Goal: Navigation & Orientation: Find specific page/section

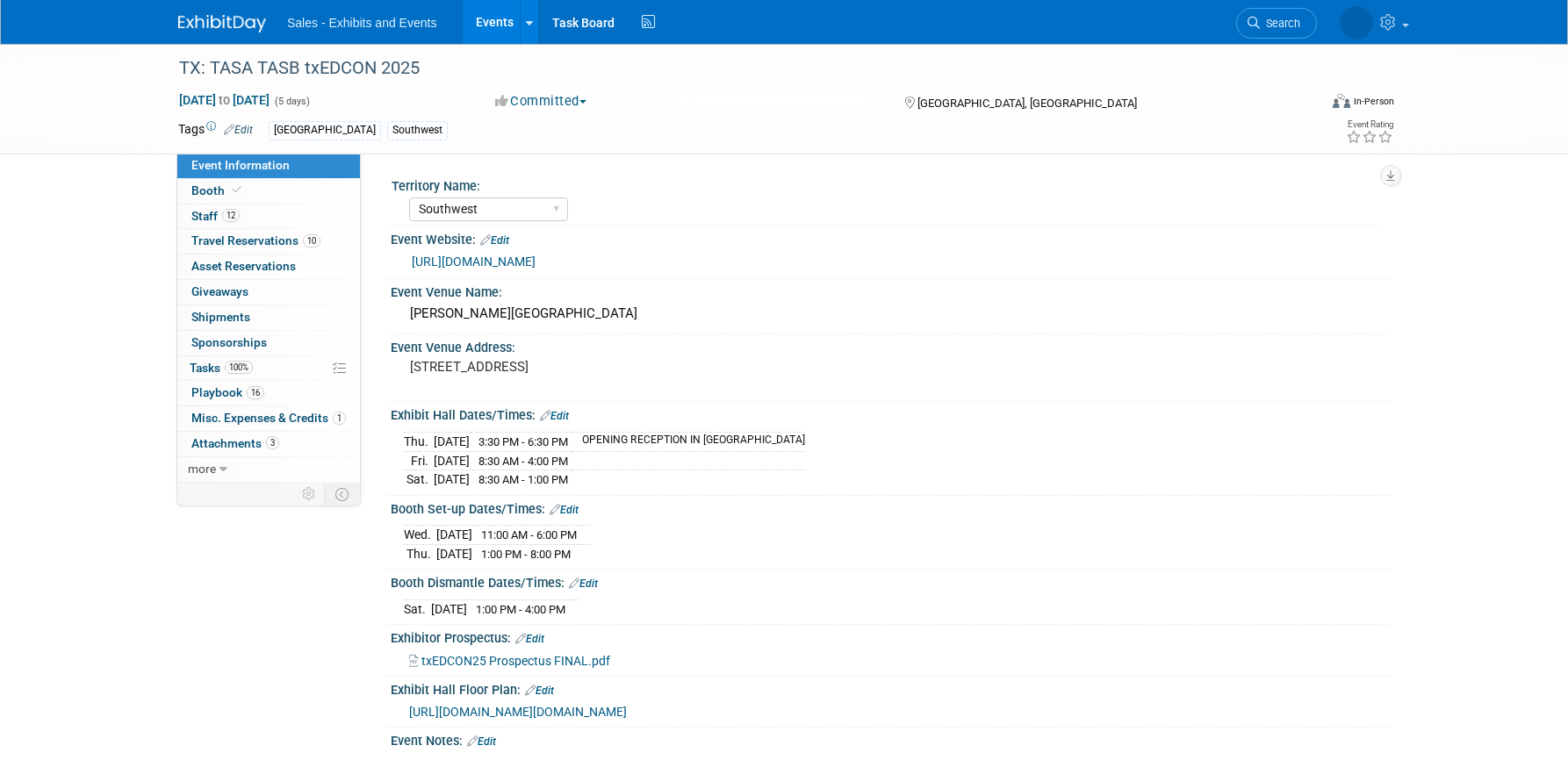
select select "Southwest"
click at [208, 193] on span "Booth" at bounding box center [218, 190] width 54 height 14
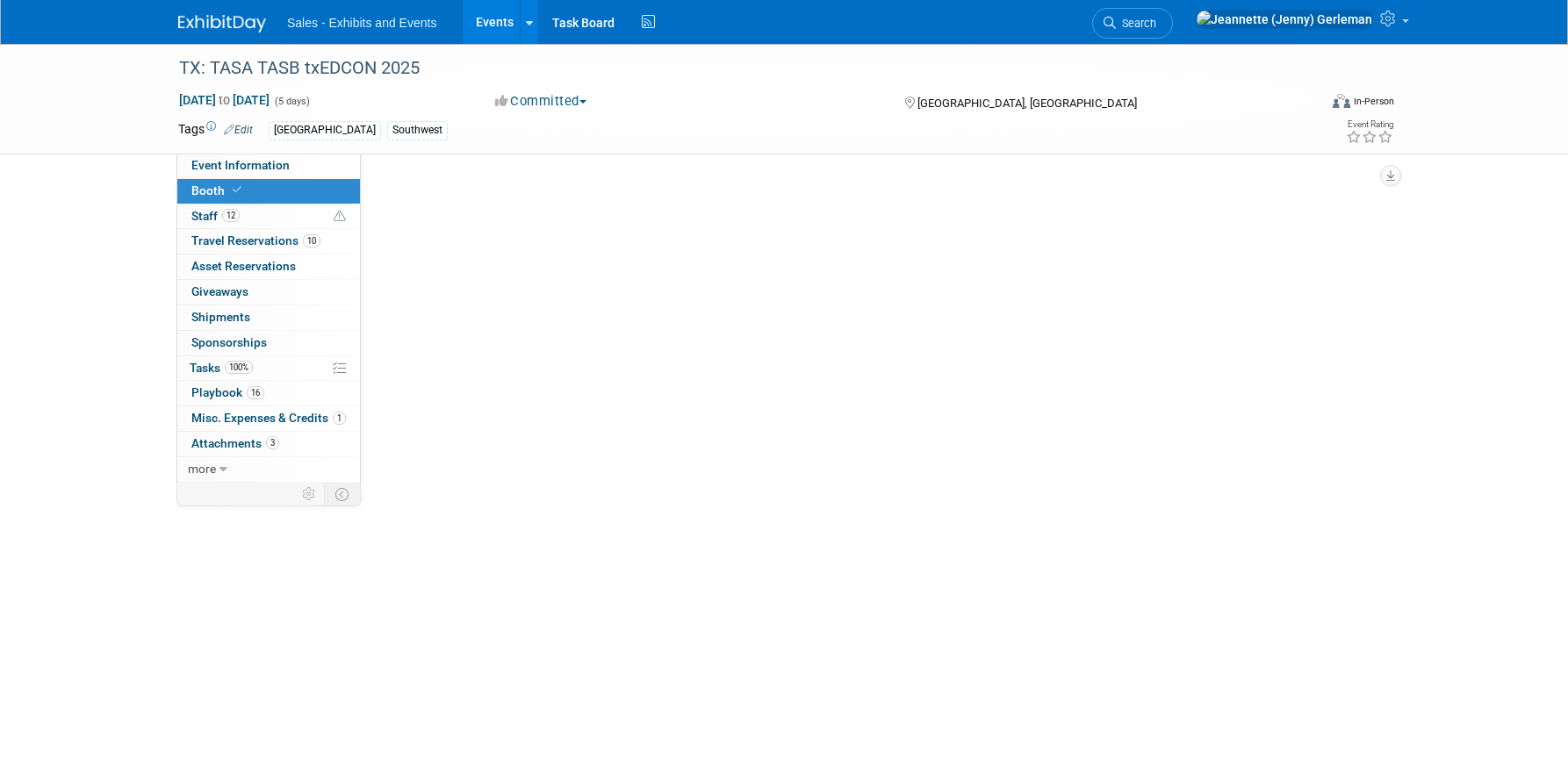
scroll to position [0, 0]
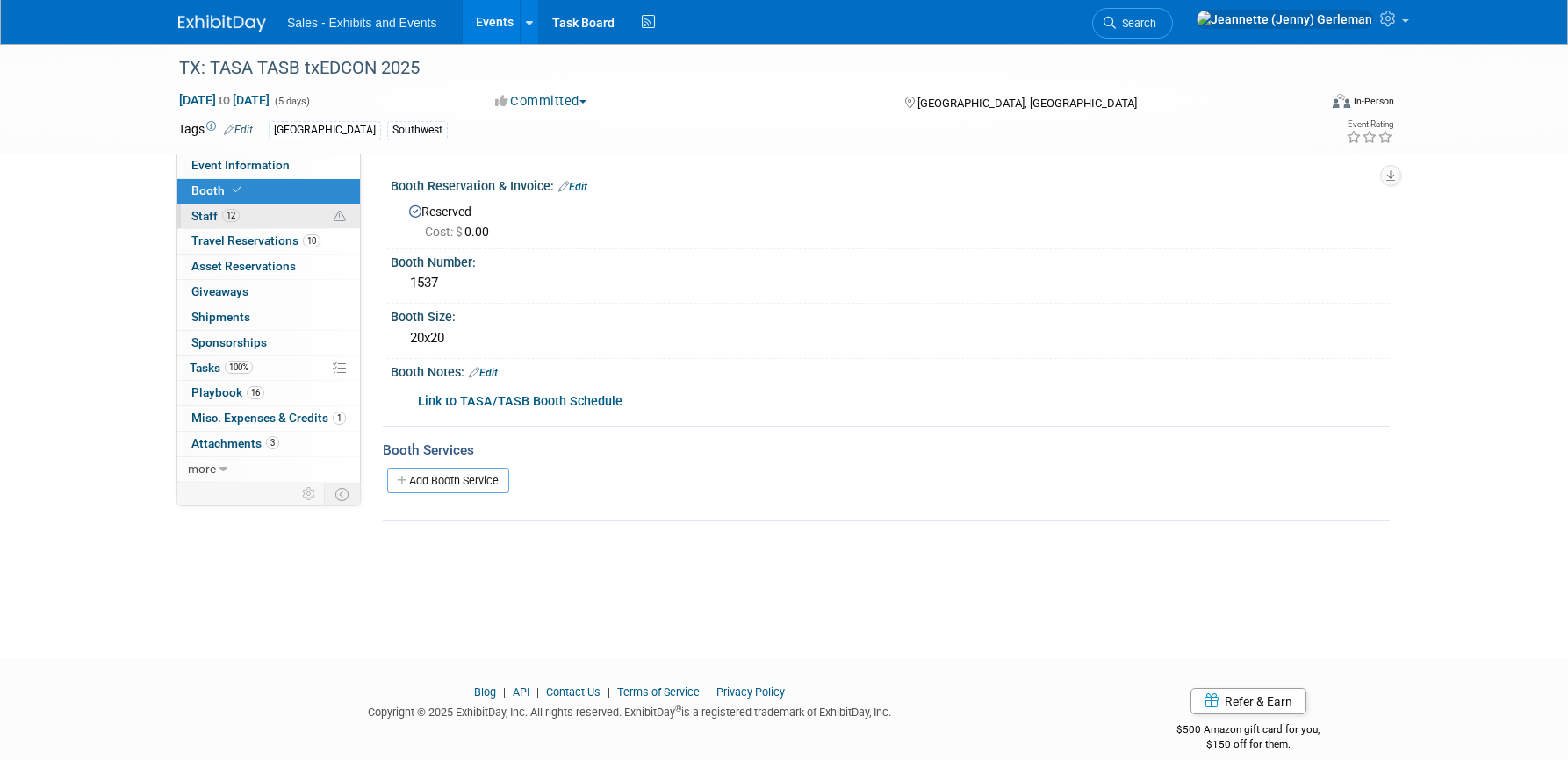
click at [205, 223] on span "Staff 12" at bounding box center [215, 216] width 48 height 14
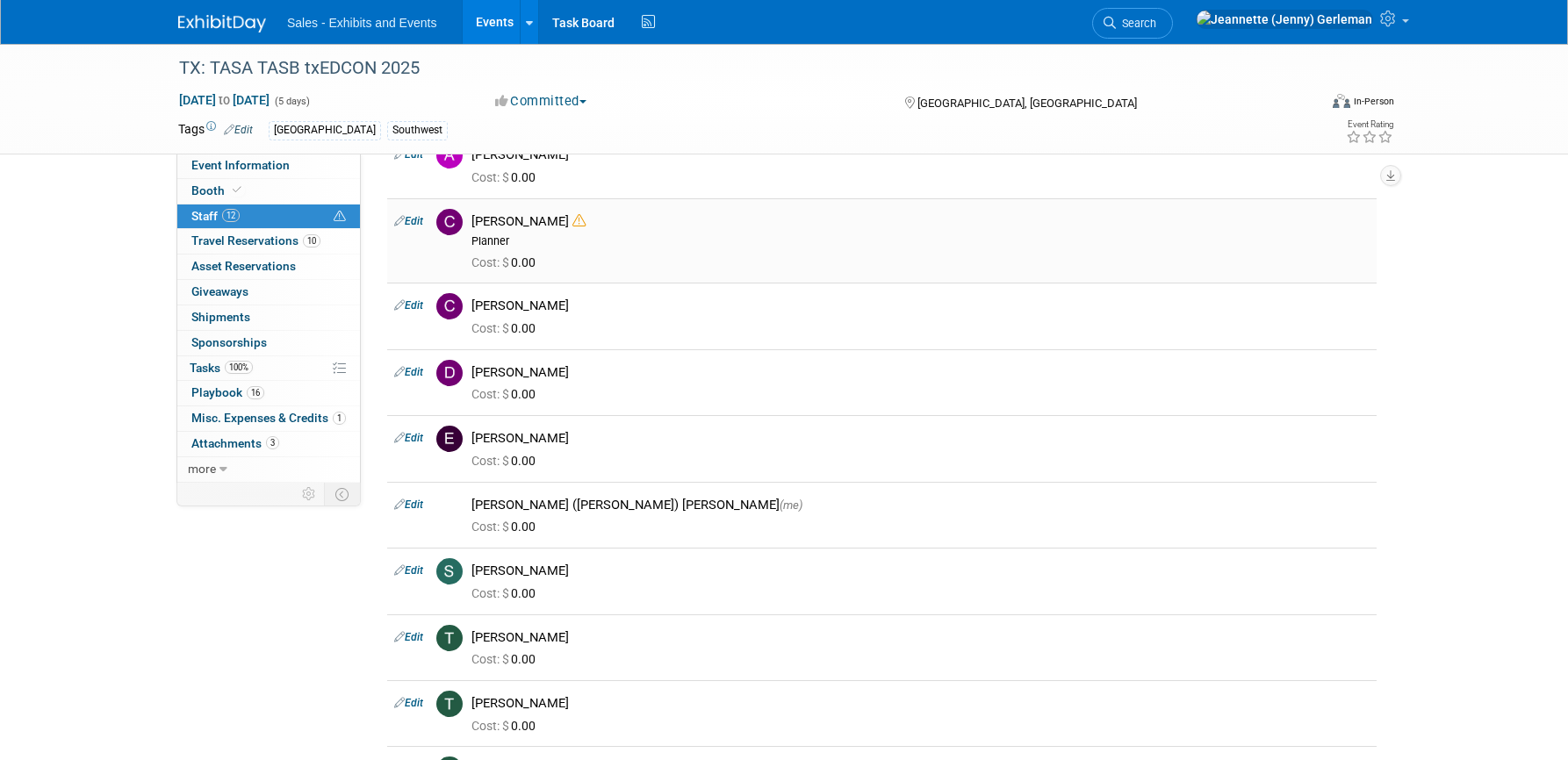
scroll to position [321, 0]
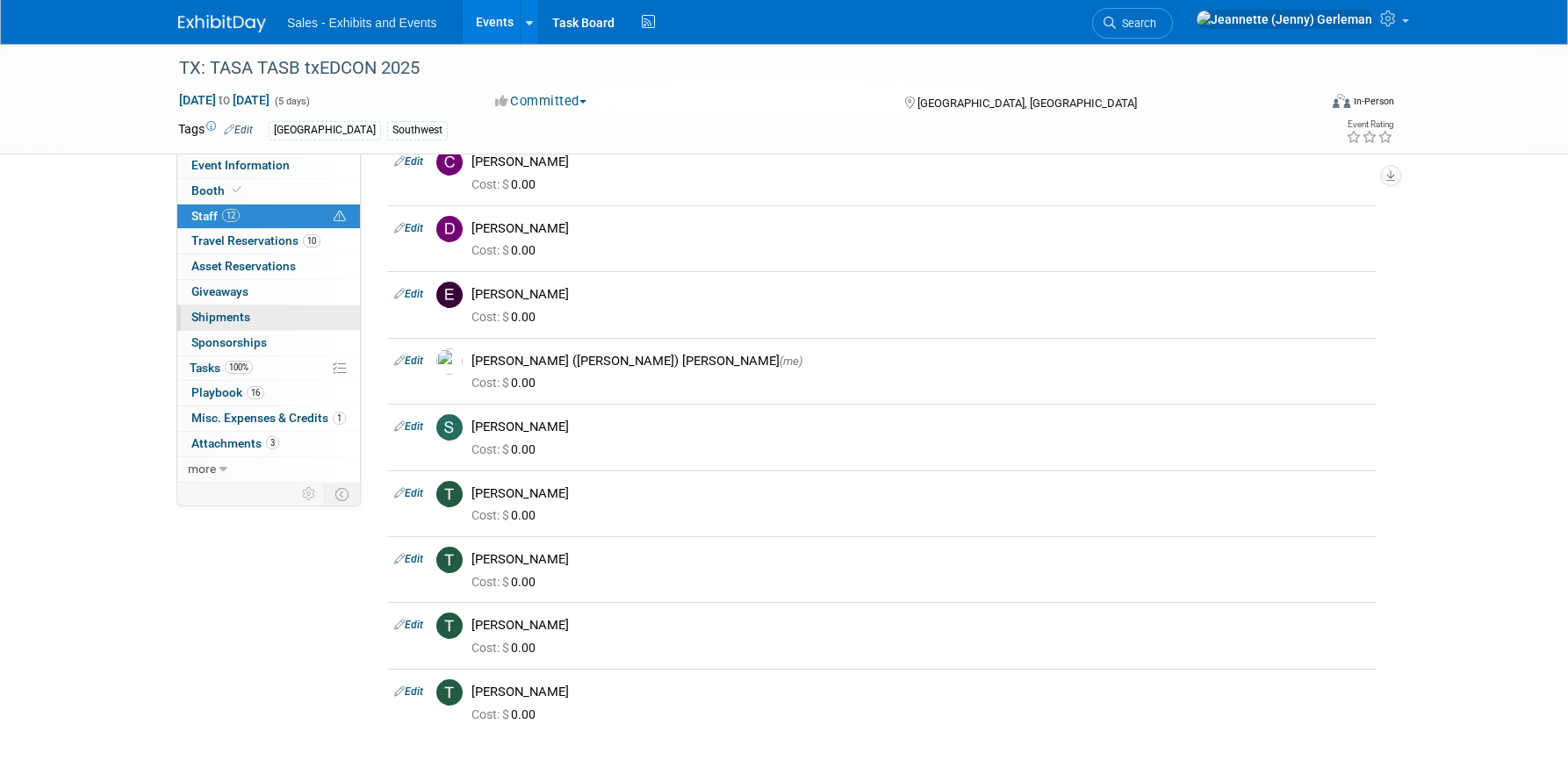
click at [204, 324] on span "Shipments 0" at bounding box center [220, 317] width 59 height 14
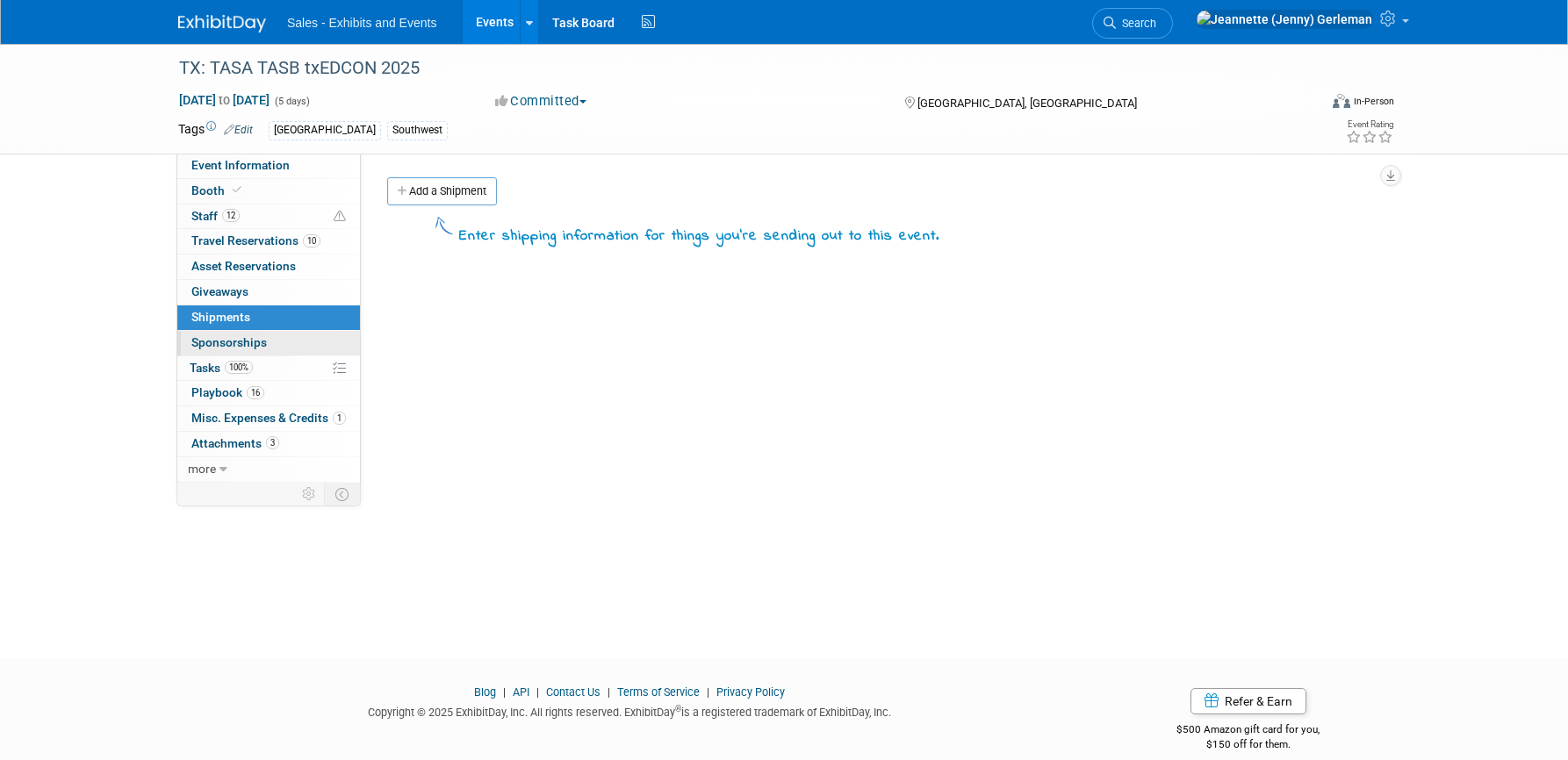
click at [204, 350] on span "Sponsorships 0" at bounding box center [229, 343] width 76 height 14
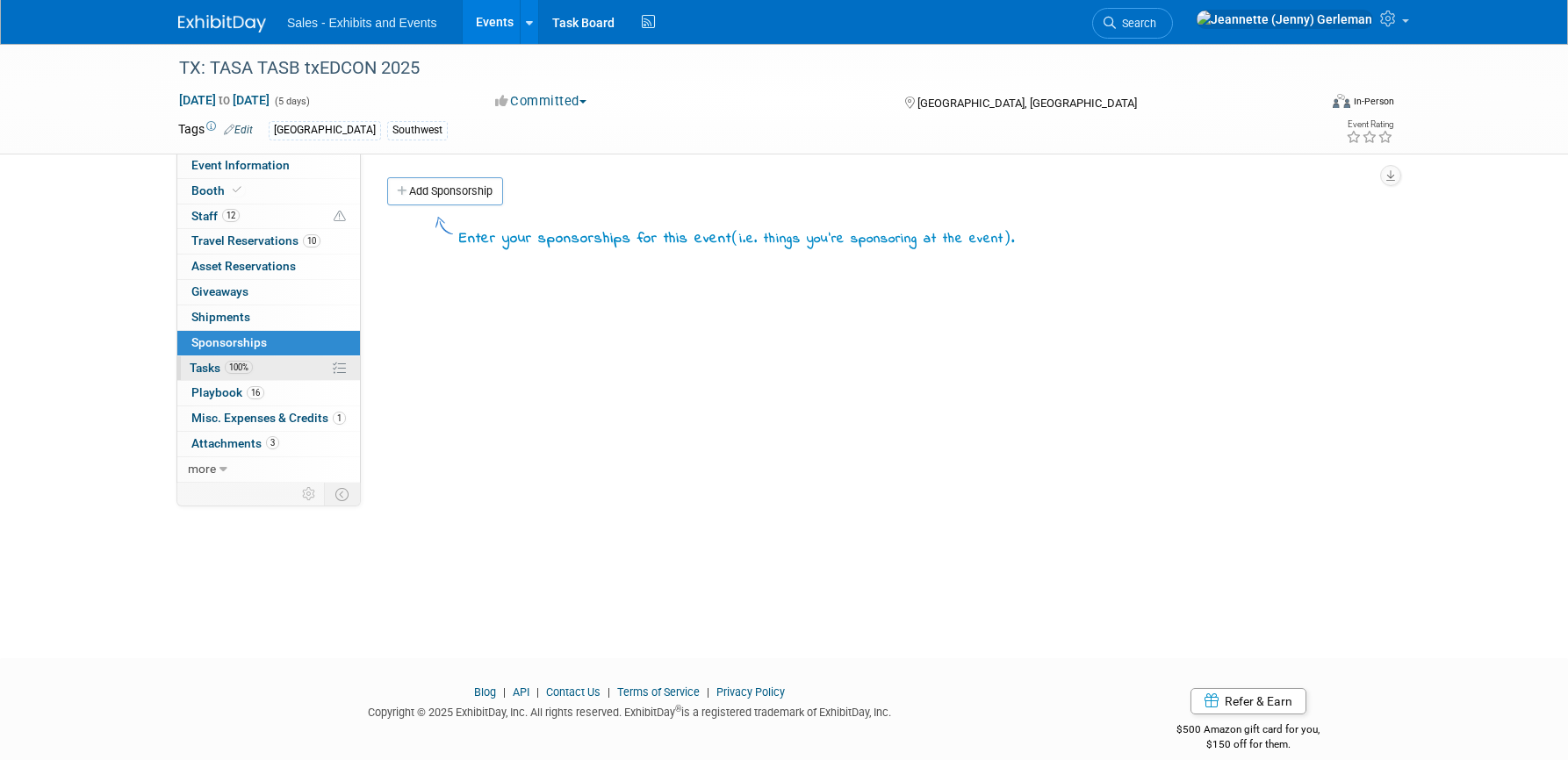
click at [201, 375] on span "Tasks 100%" at bounding box center [221, 368] width 63 height 14
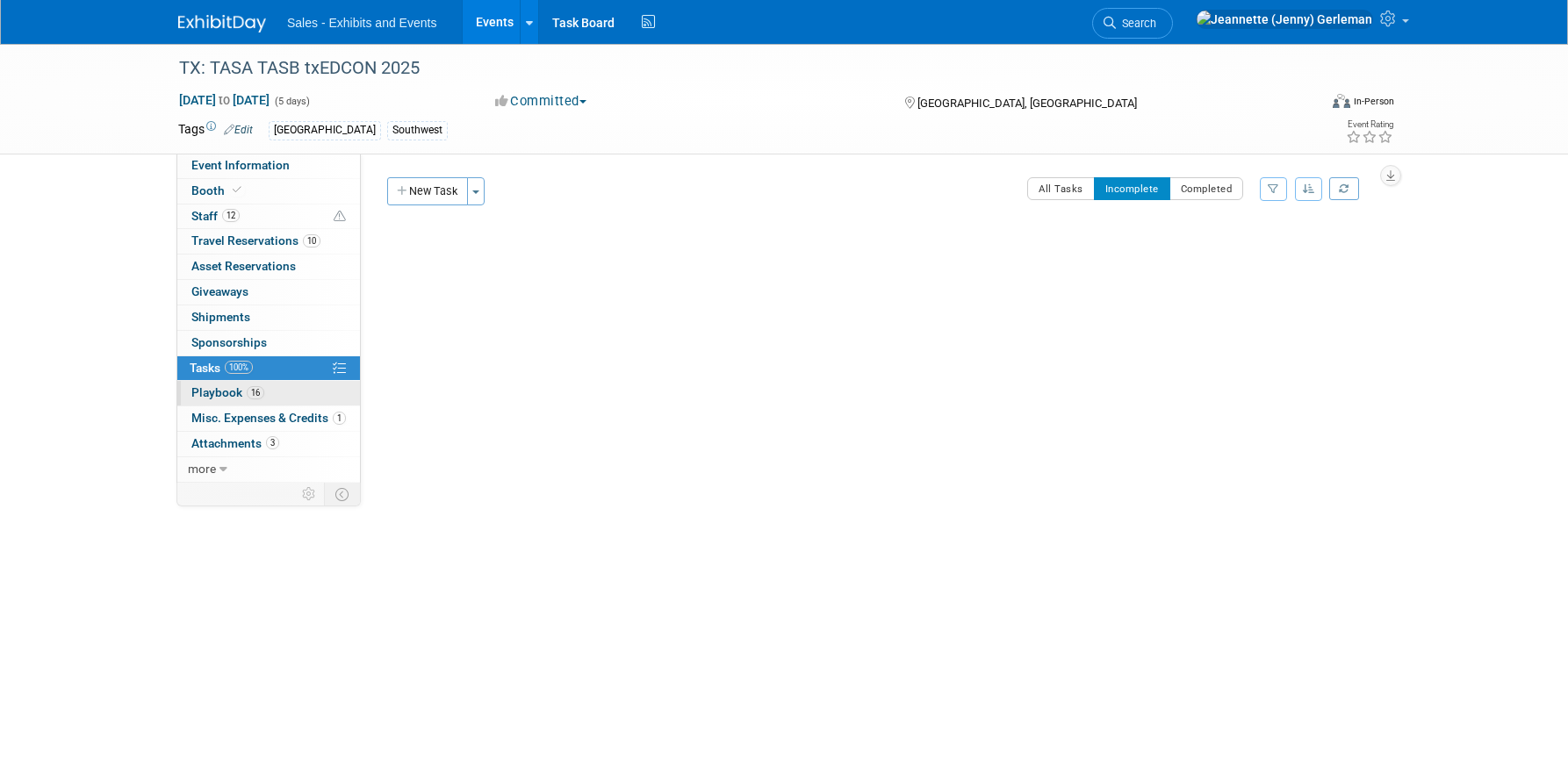
click at [203, 399] on span "Playbook 16" at bounding box center [227, 392] width 73 height 14
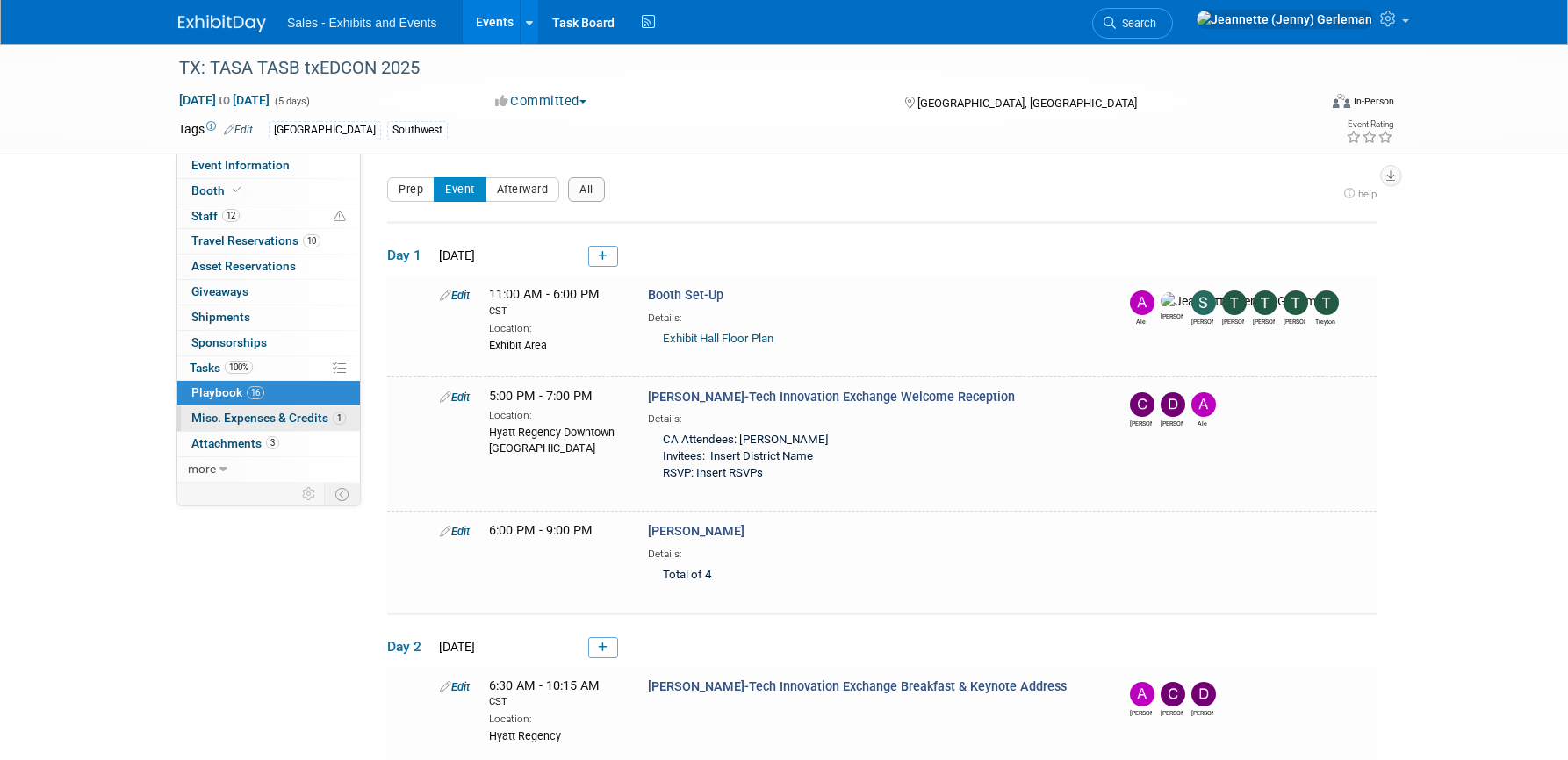
click at [207, 424] on span "Misc. Expenses & Credits 1" at bounding box center [268, 417] width 154 height 14
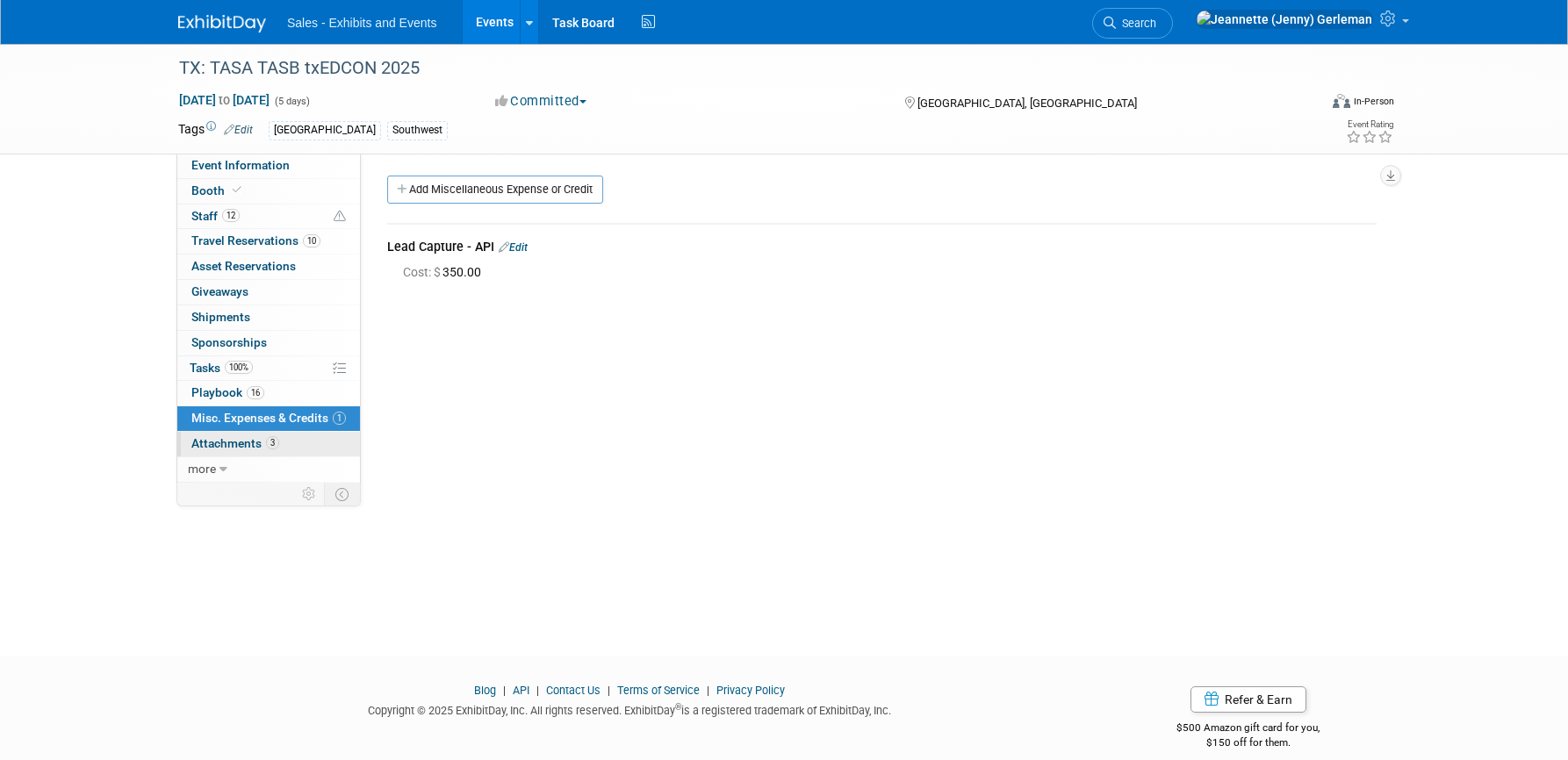
click at [205, 456] on link "3 Attachments 3" at bounding box center [268, 444] width 182 height 25
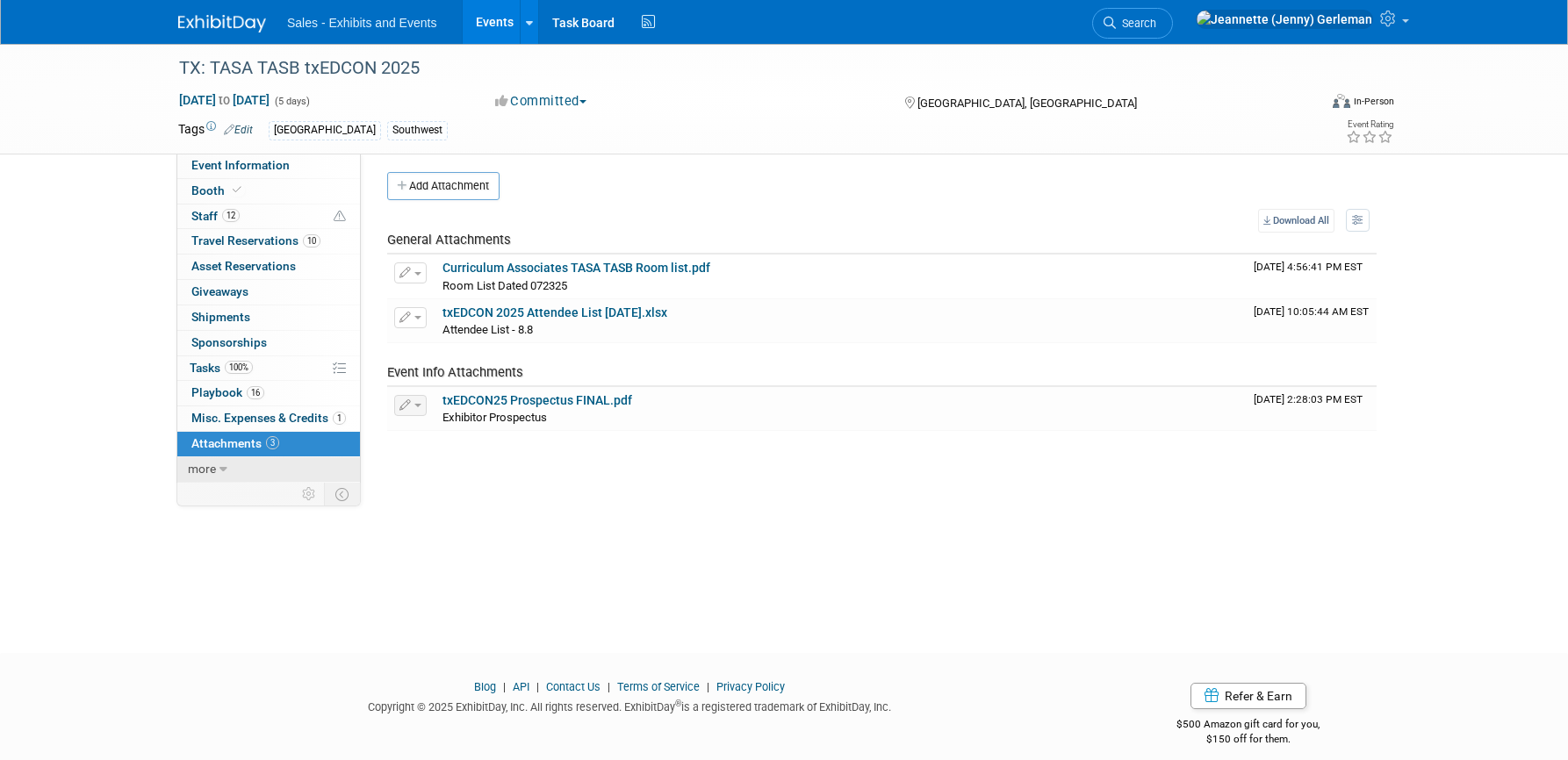
click at [206, 476] on span "more" at bounding box center [202, 469] width 28 height 14
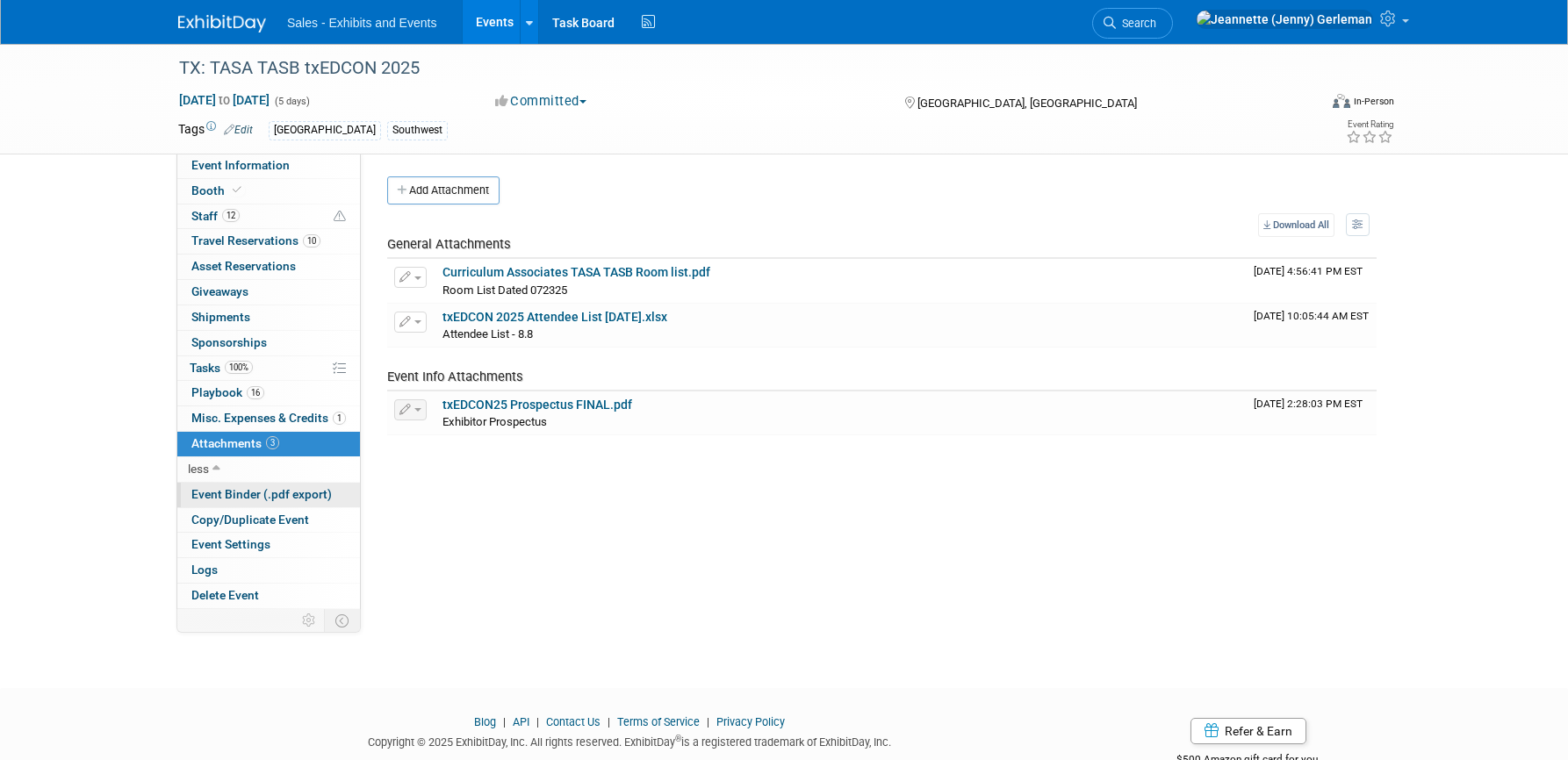
scroll to position [0, 0]
click at [205, 501] on span "Event Binder (.pdf export)" at bounding box center [261, 494] width 140 height 14
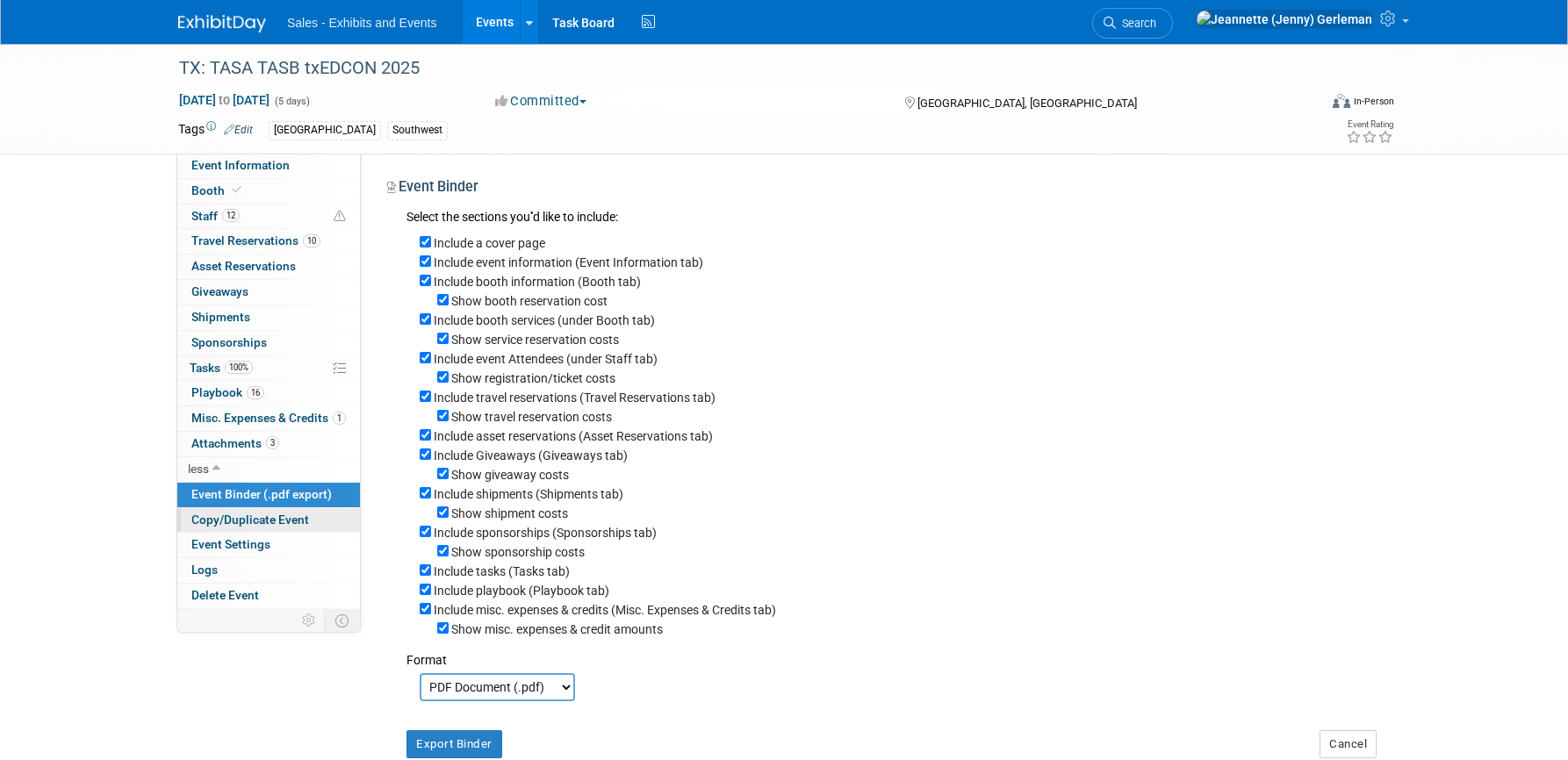
click at [211, 527] on span "Copy/Duplicate Event" at bounding box center [250, 520] width 118 height 14
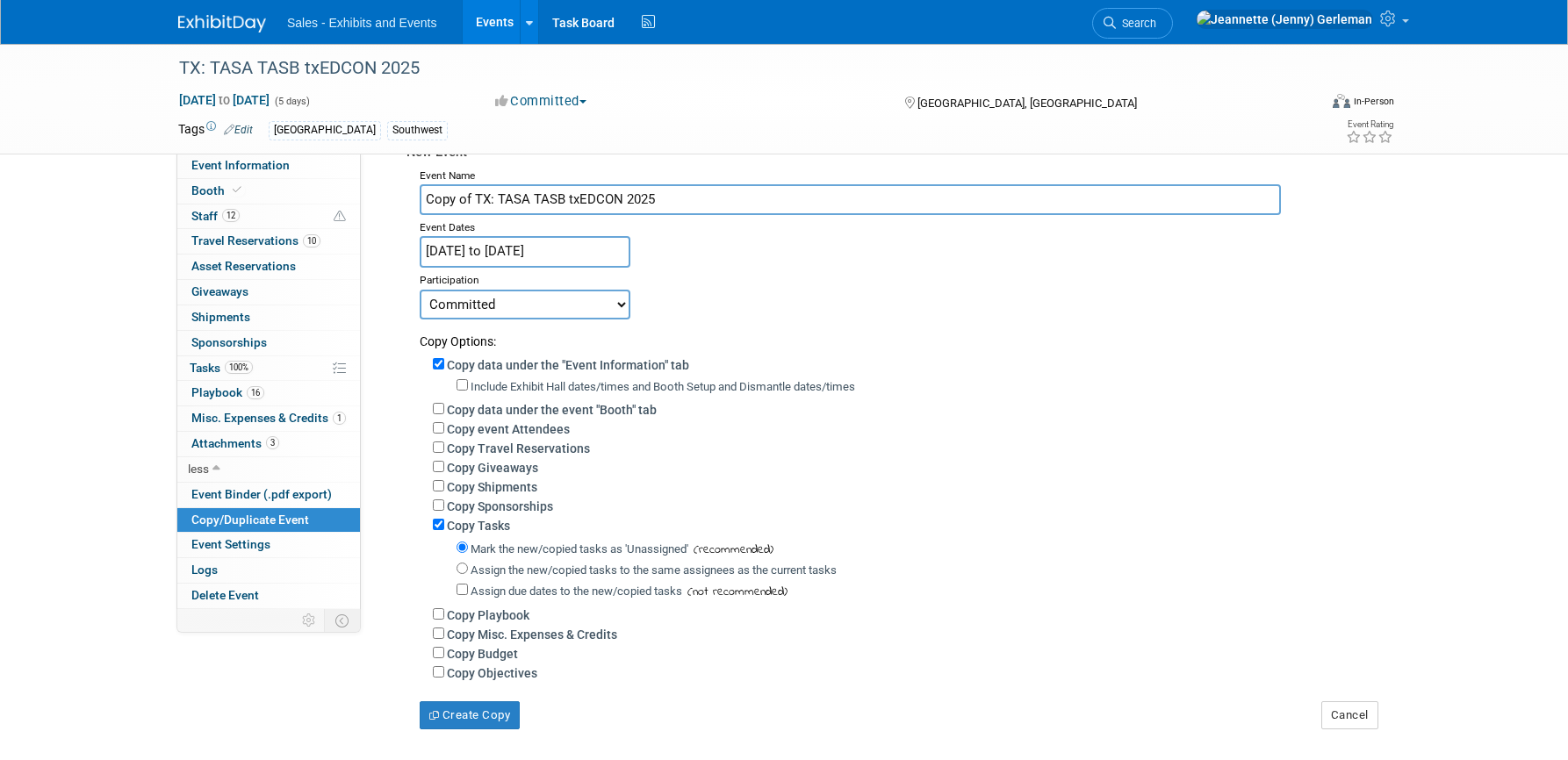
scroll to position [129, 0]
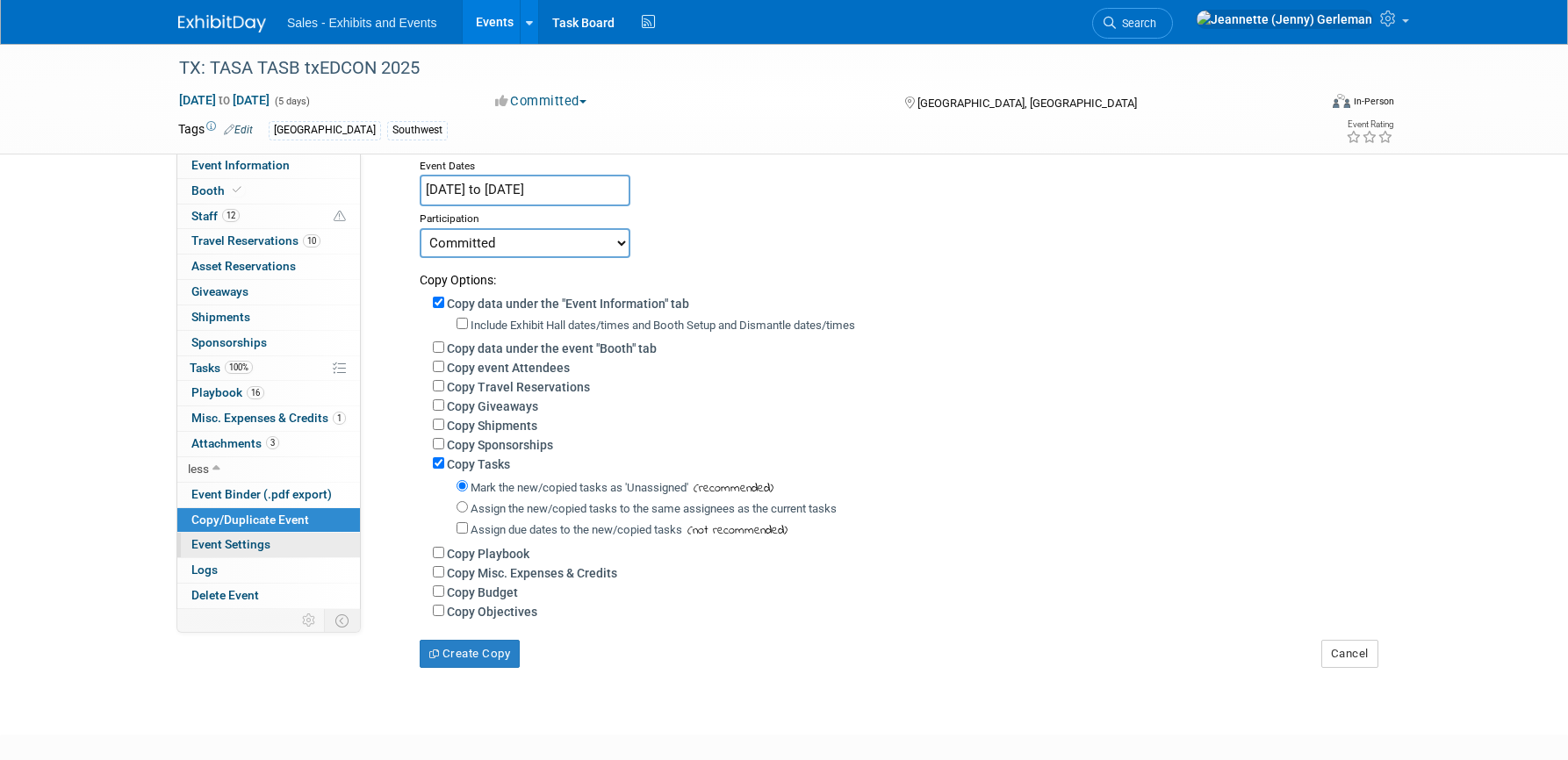
click at [234, 551] on span "Event Settings" at bounding box center [231, 544] width 79 height 14
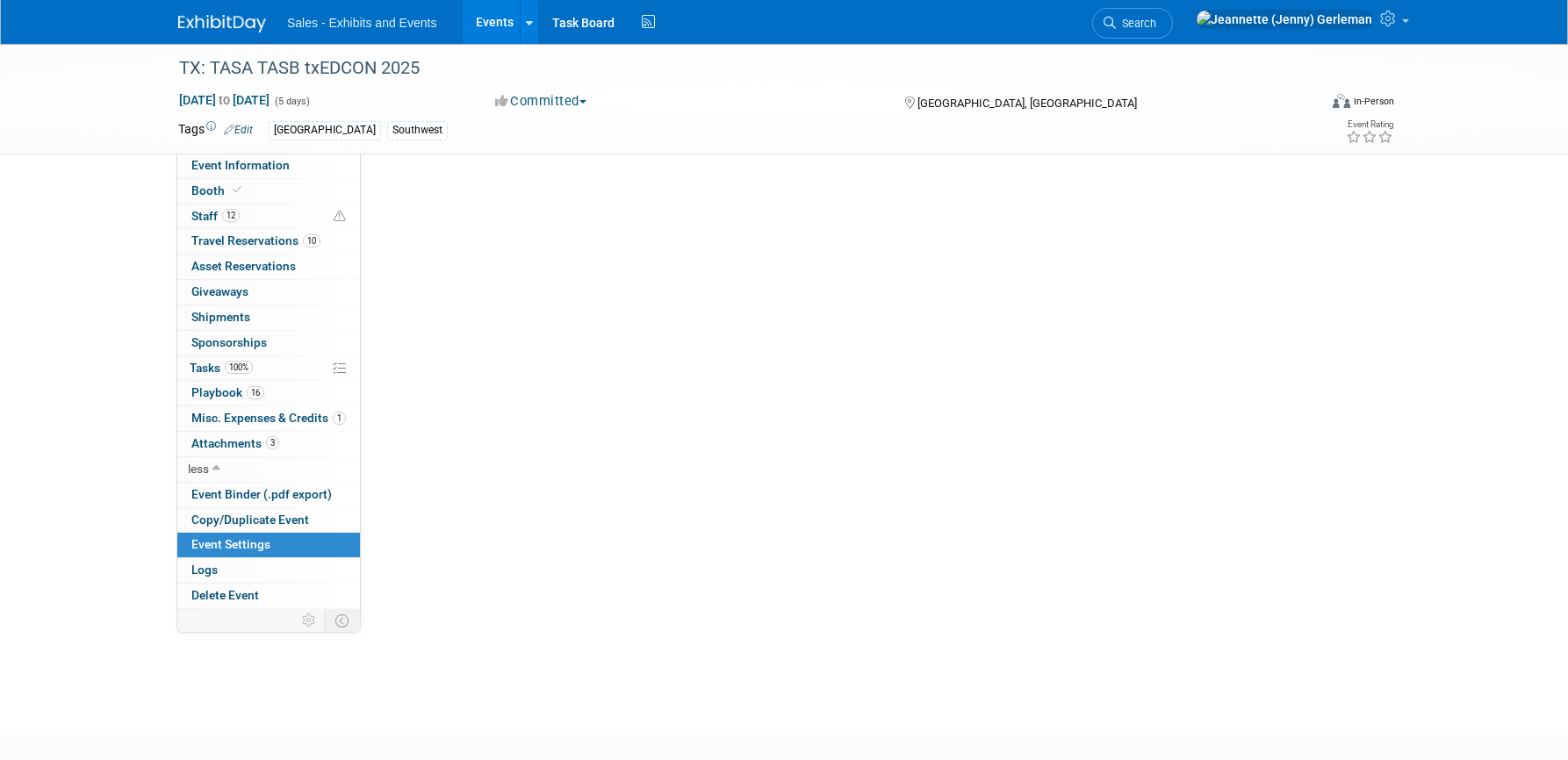
scroll to position [0, 0]
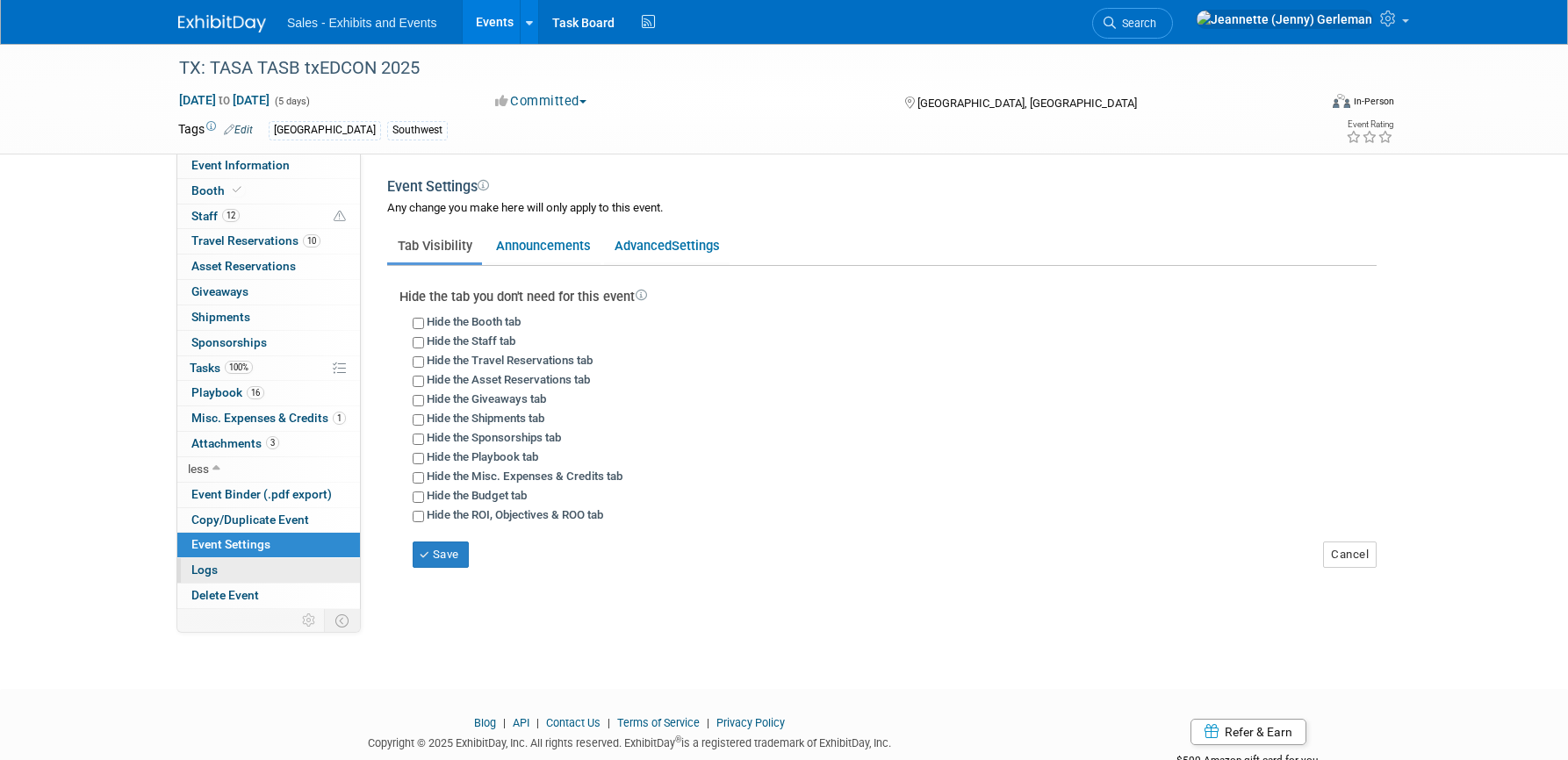
click at [231, 580] on link "Logs" at bounding box center [268, 571] width 182 height 25
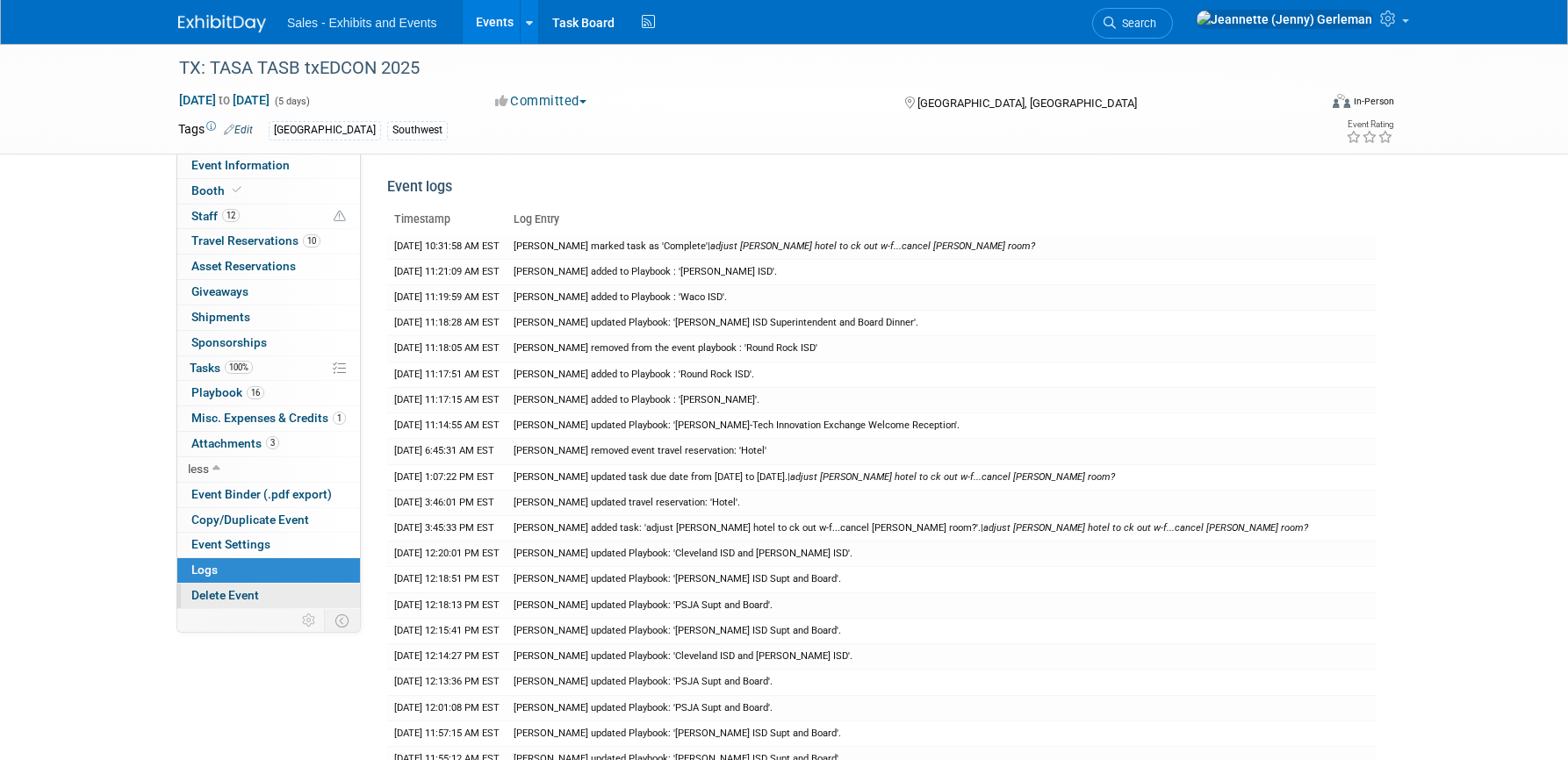
click at [245, 602] on span "Delete Event" at bounding box center [225, 595] width 68 height 14
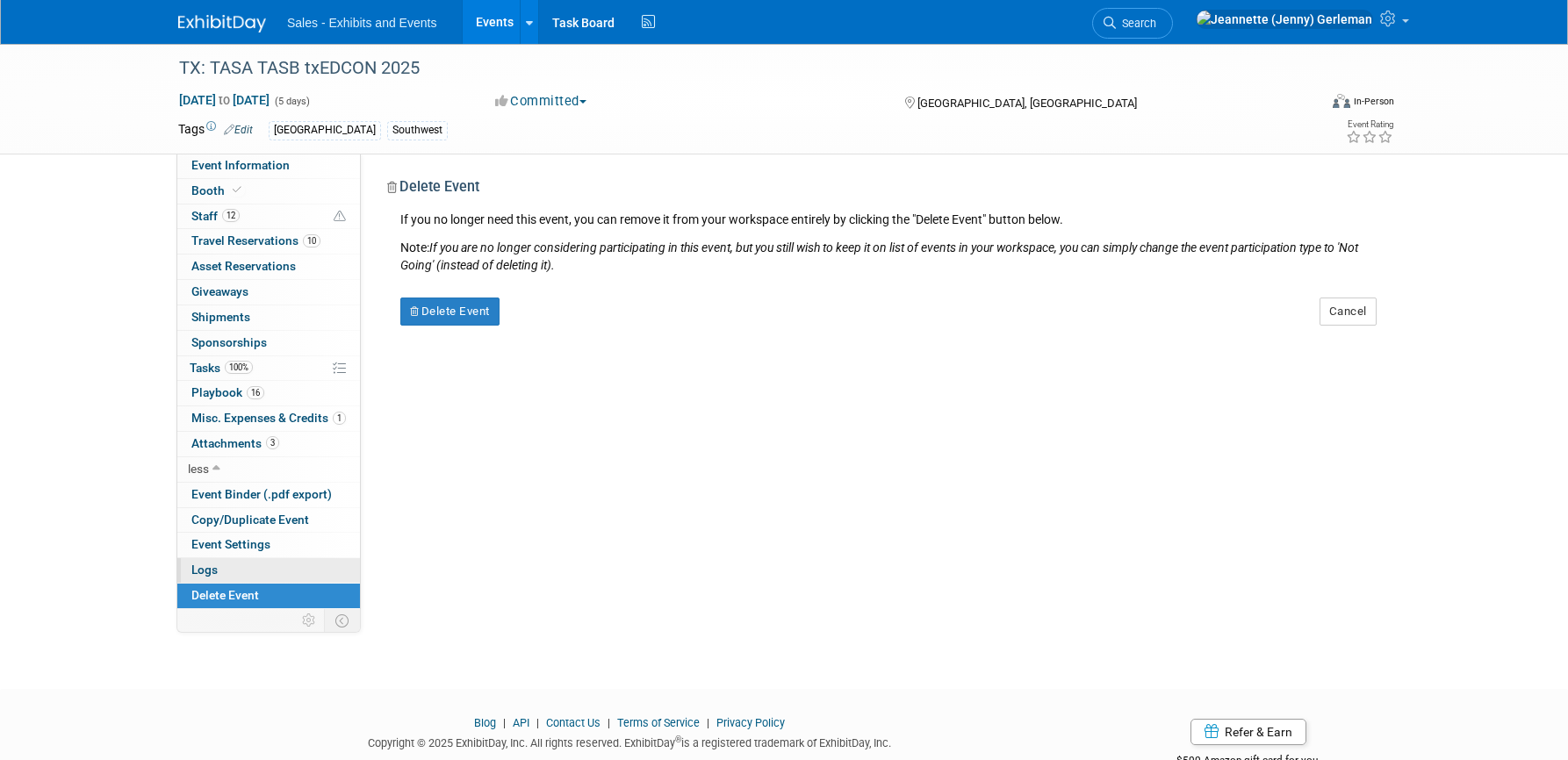
click at [224, 581] on link "Logs" at bounding box center [268, 571] width 182 height 25
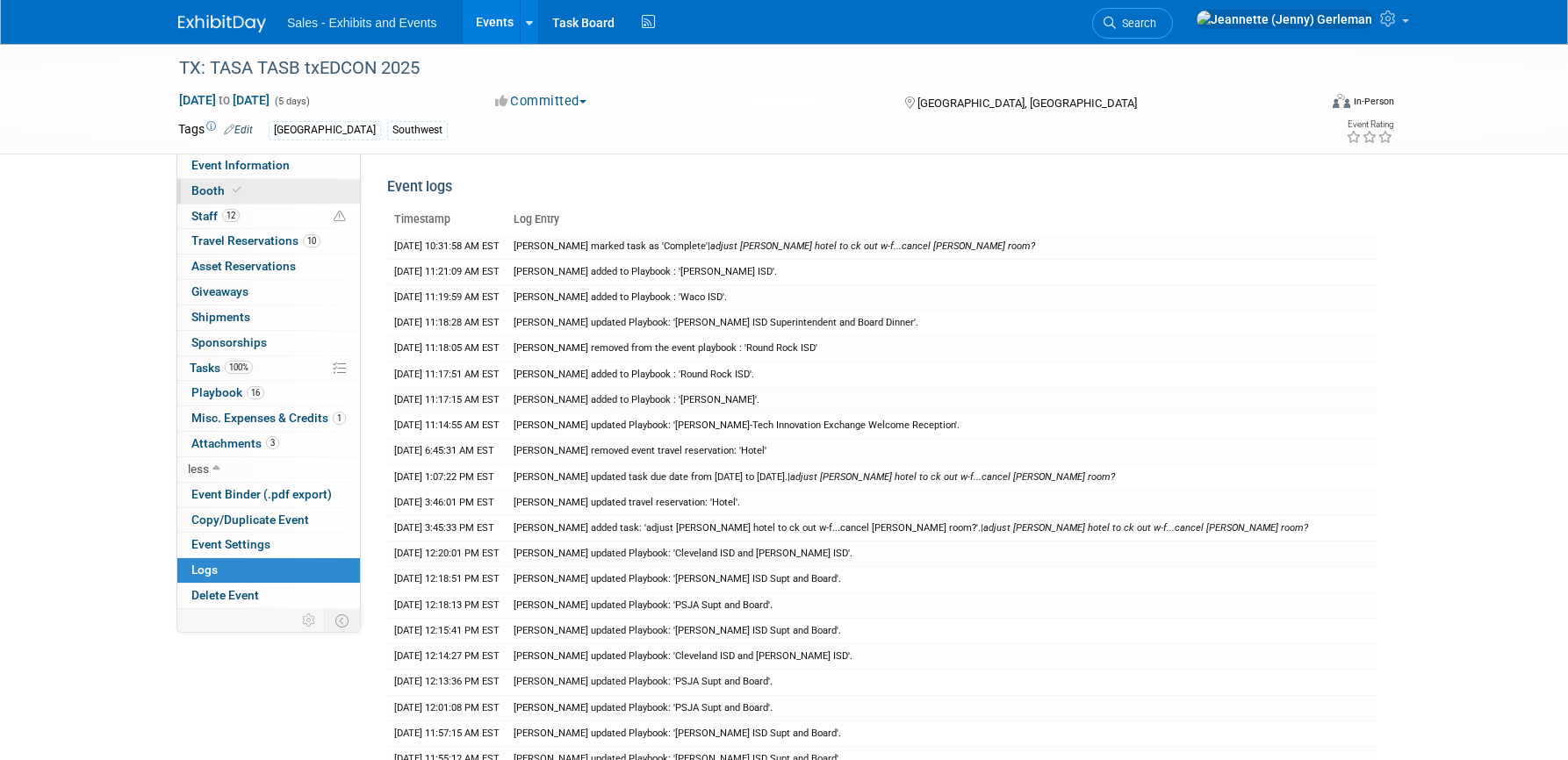
click at [205, 192] on span "Booth" at bounding box center [218, 190] width 54 height 14
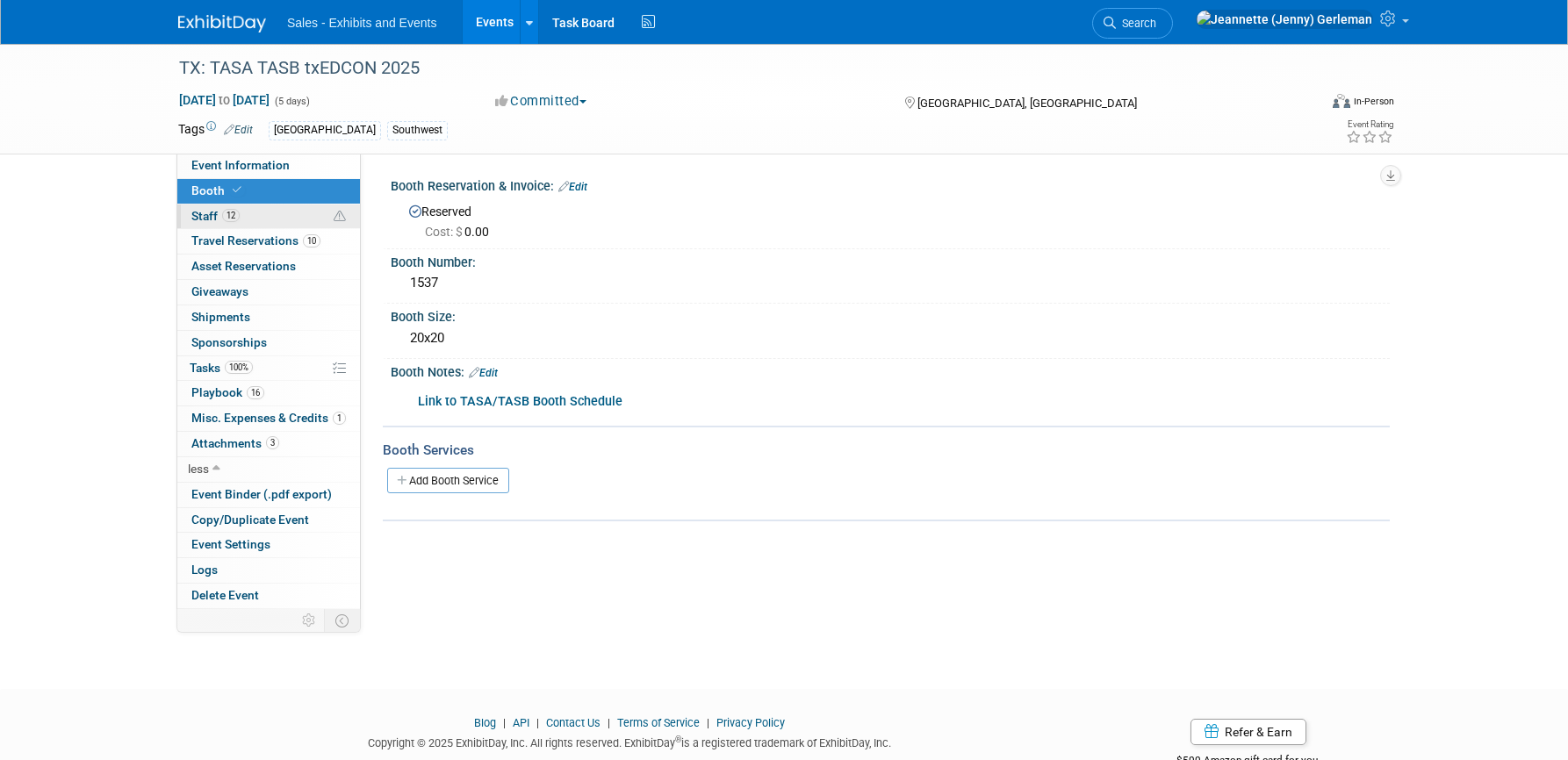
click at [199, 221] on span "Staff 12" at bounding box center [215, 216] width 48 height 14
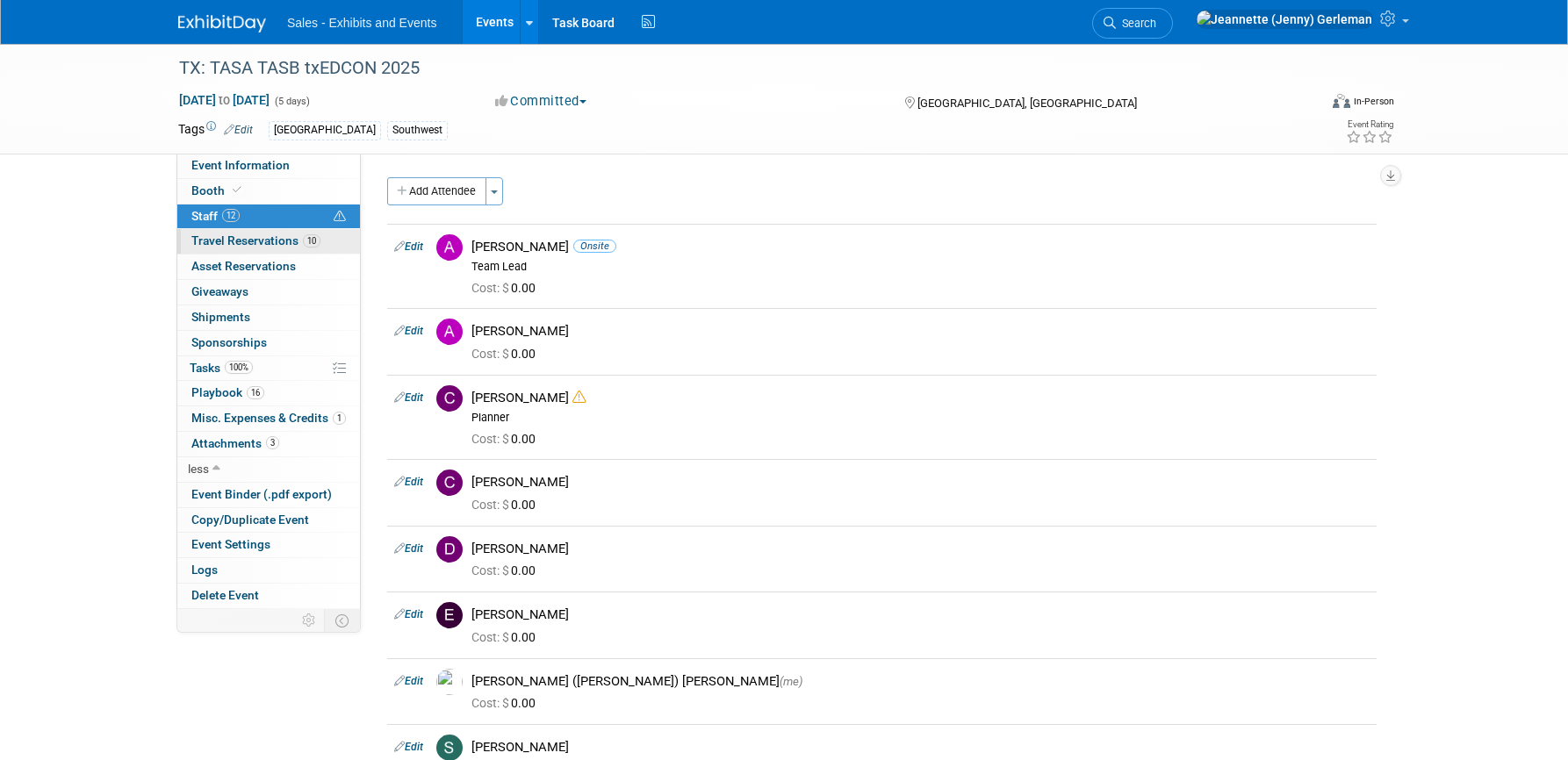
click at [227, 247] on span "Travel Reservations 10" at bounding box center [255, 240] width 129 height 14
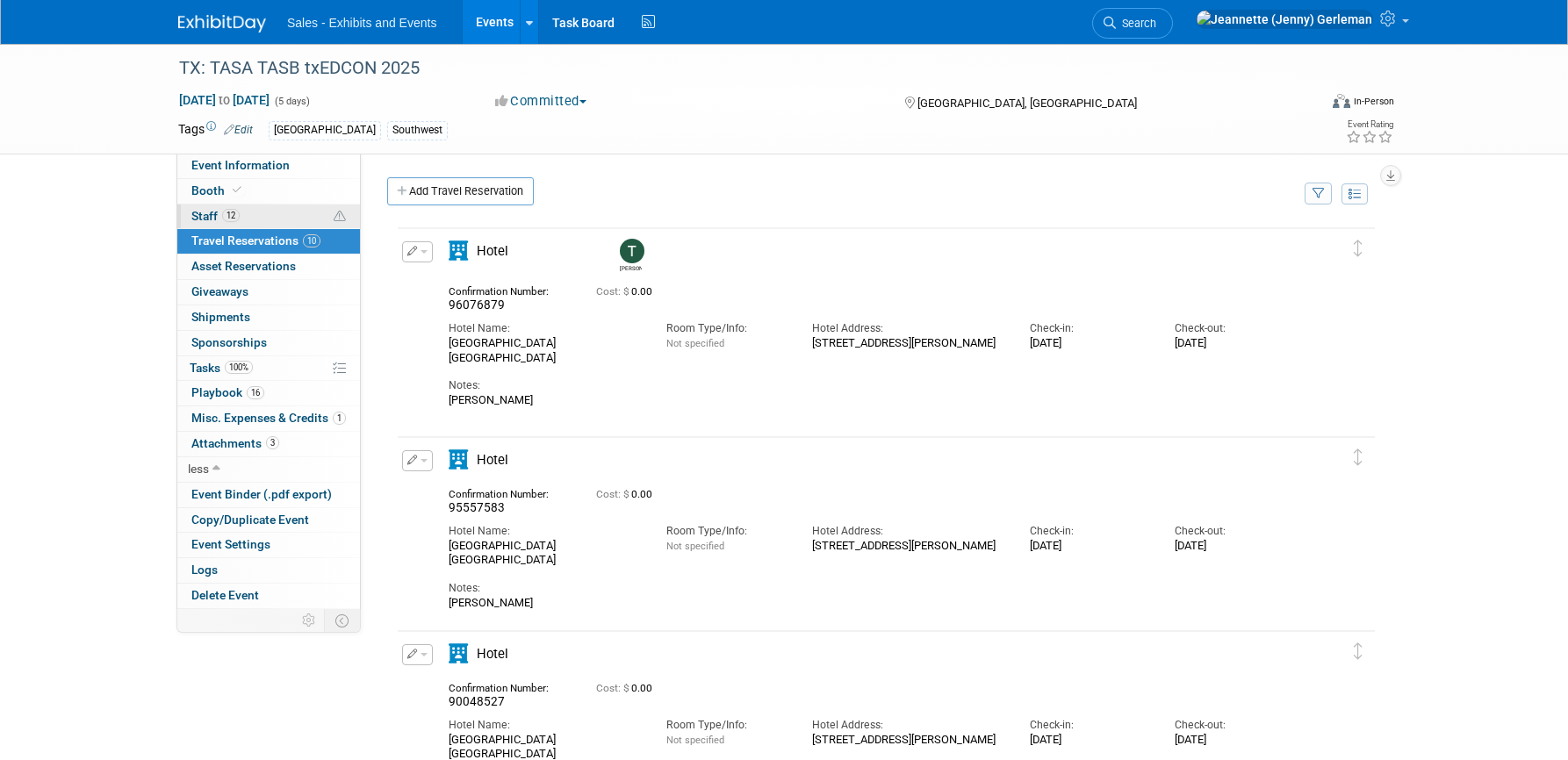
click at [201, 221] on span "Staff 12" at bounding box center [215, 216] width 48 height 14
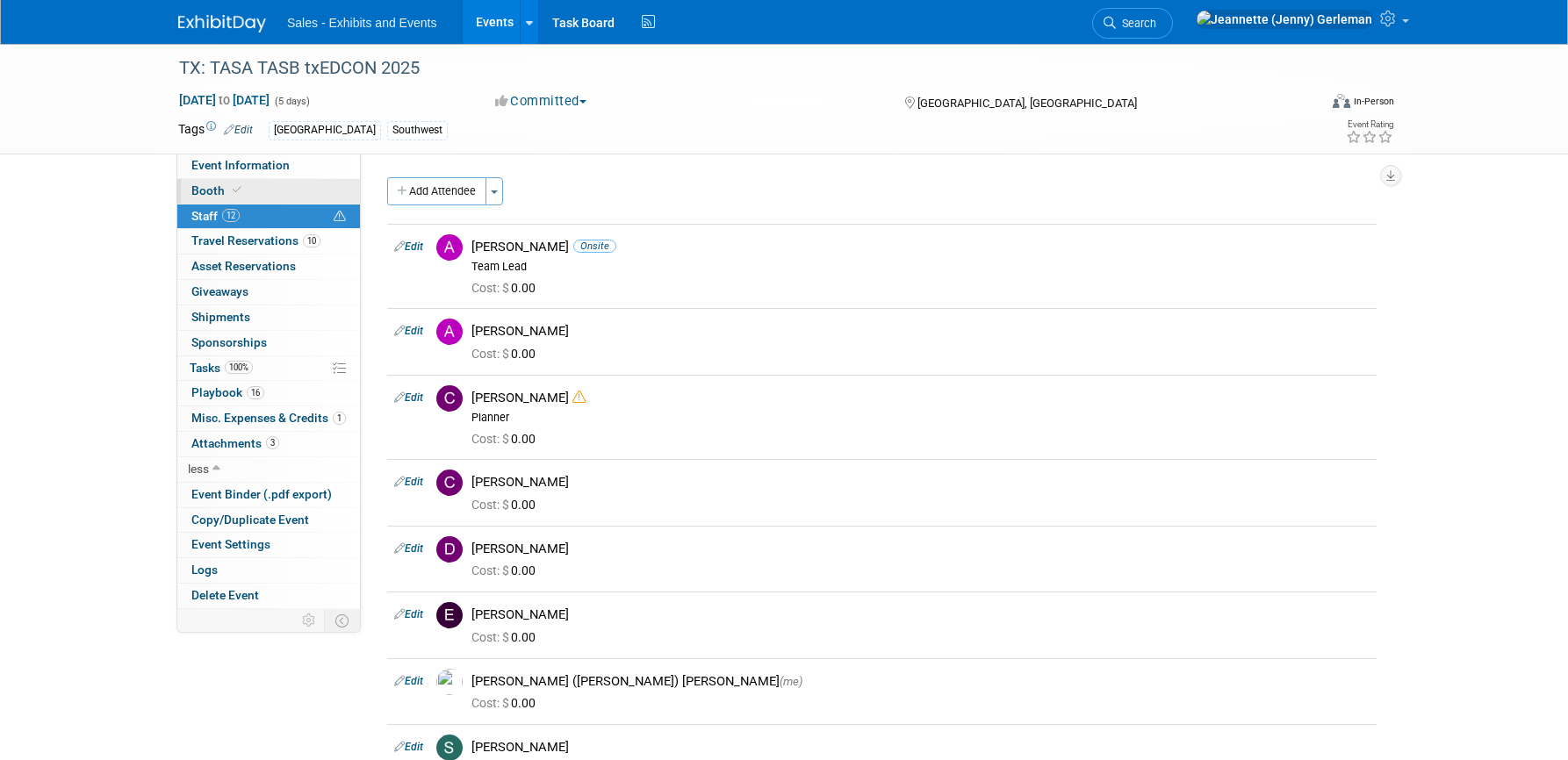
click at [200, 193] on span "Booth" at bounding box center [218, 190] width 54 height 14
